Goal: Task Accomplishment & Management: Manage account settings

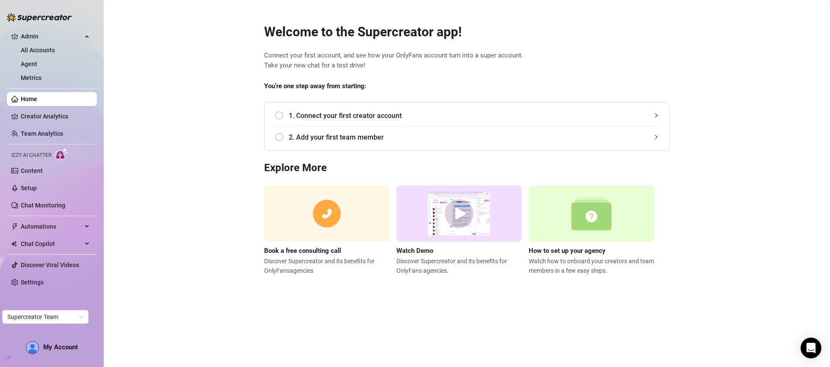
click at [51, 47] on link "All Accounts" at bounding box center [38, 50] width 34 height 7
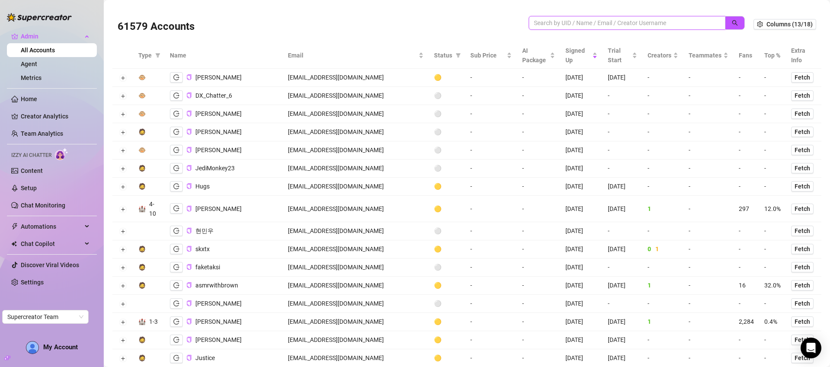
click at [589, 20] on input "search" at bounding box center [623, 23] width 179 height 10
click at [583, 22] on input "search" at bounding box center [623, 23] width 179 height 10
click at [583, 23] on input "search" at bounding box center [623, 23] width 179 height 10
paste input "faithisabel"
click at [732, 23] on icon "search" at bounding box center [735, 23] width 6 height 6
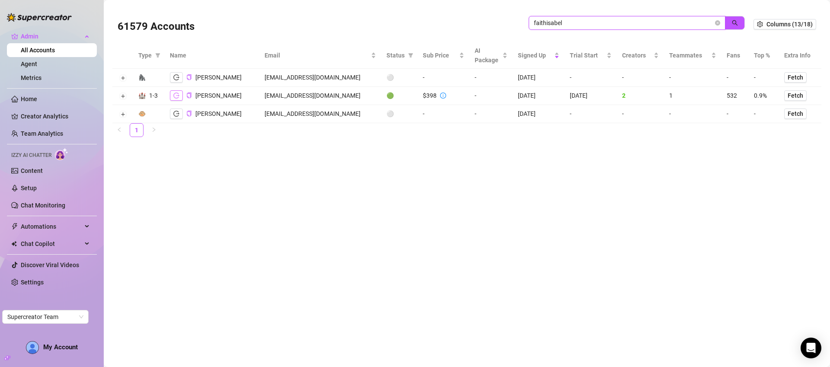
type input "faithisabel"
click at [173, 93] on icon "logout" at bounding box center [176, 95] width 6 height 6
